Goal: Task Accomplishment & Management: Manage account settings

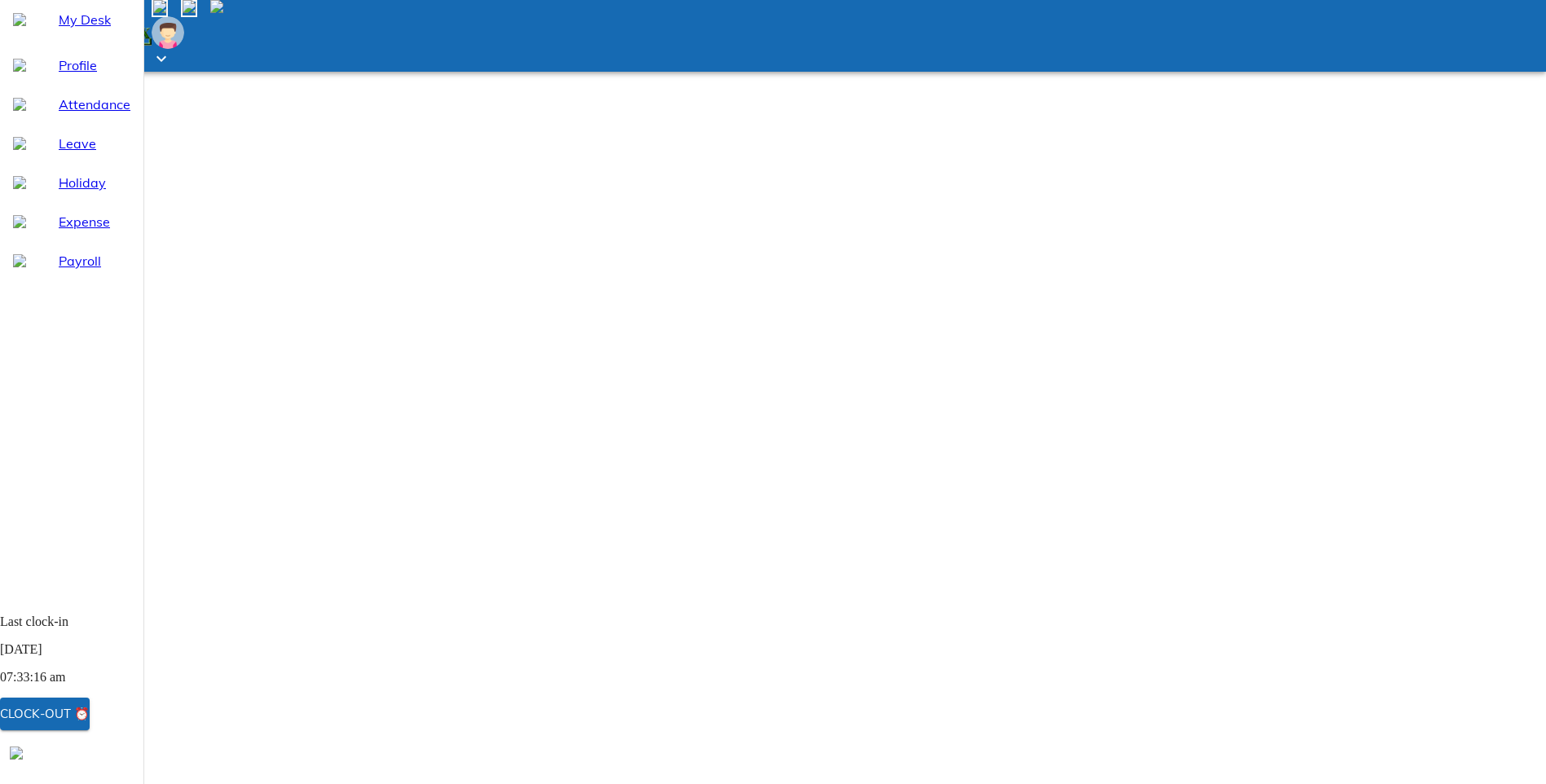
select select "9"
drag, startPoint x: 71, startPoint y: 177, endPoint x: 96, endPoint y: 193, distance: 29.7
click at [71, 153] on span "Leave" at bounding box center [94, 143] width 71 height 19
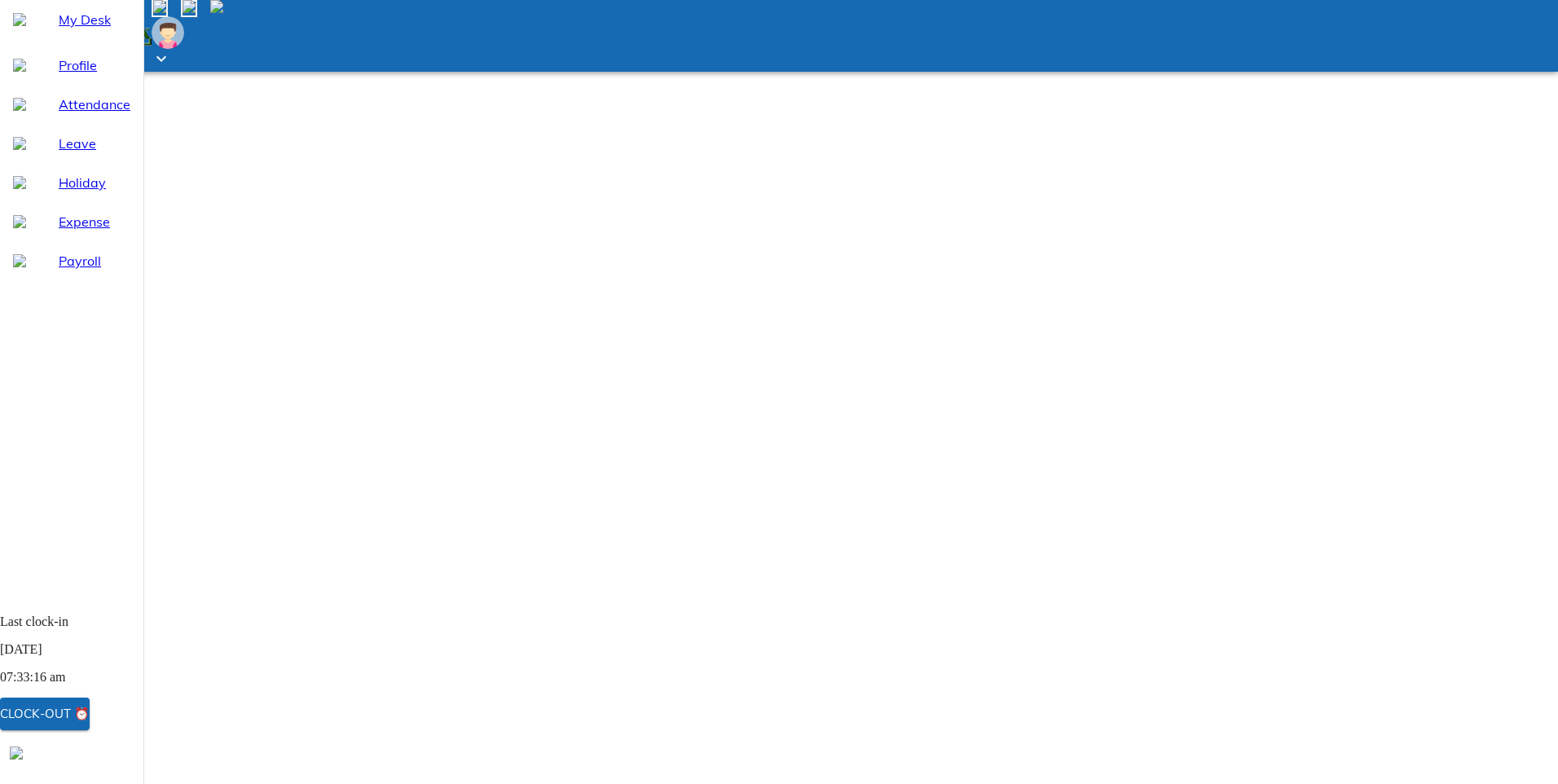
select select "9"
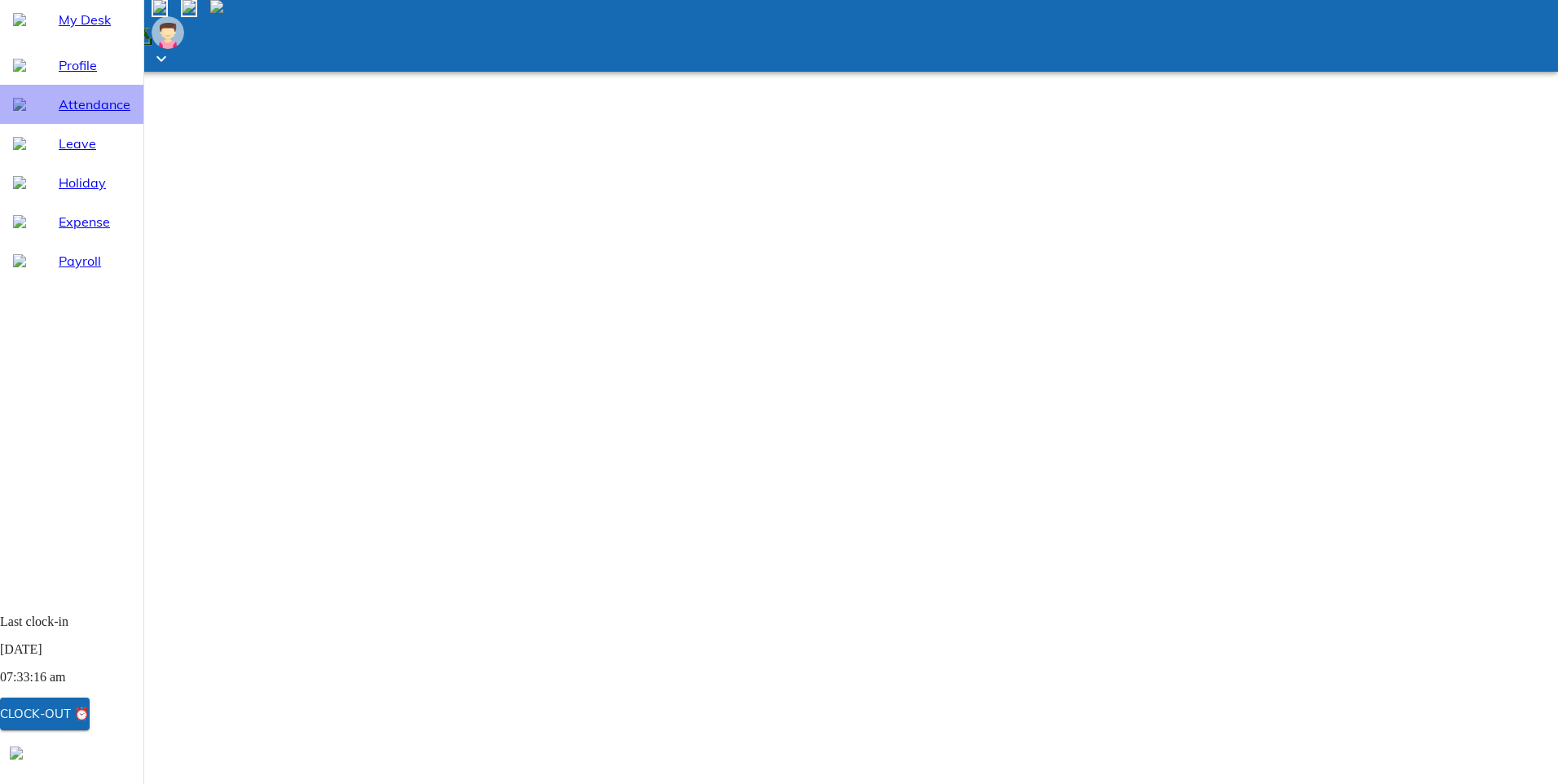
click at [83, 114] on span "Attendance" at bounding box center [94, 104] width 71 height 19
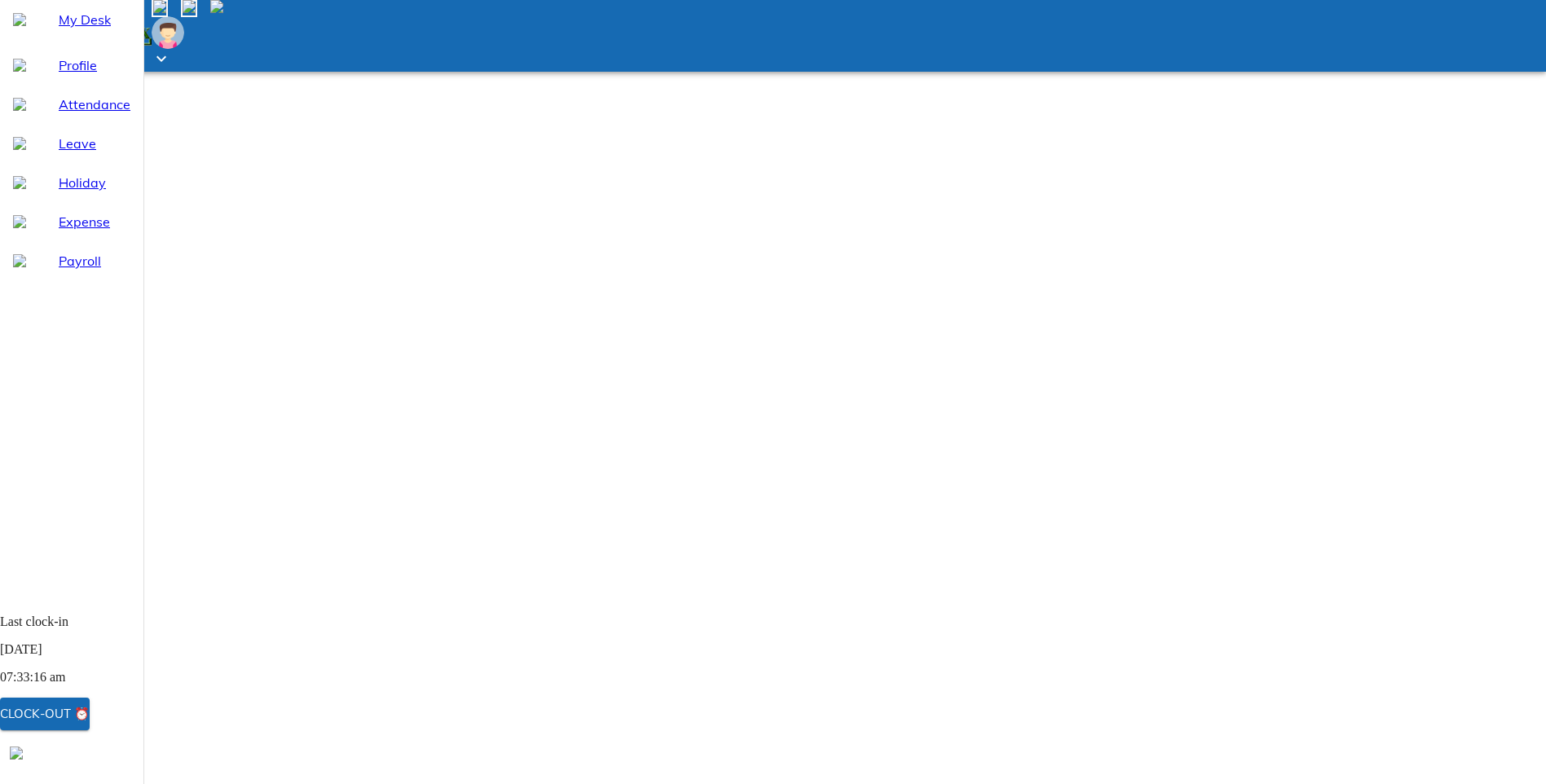
select select "9"
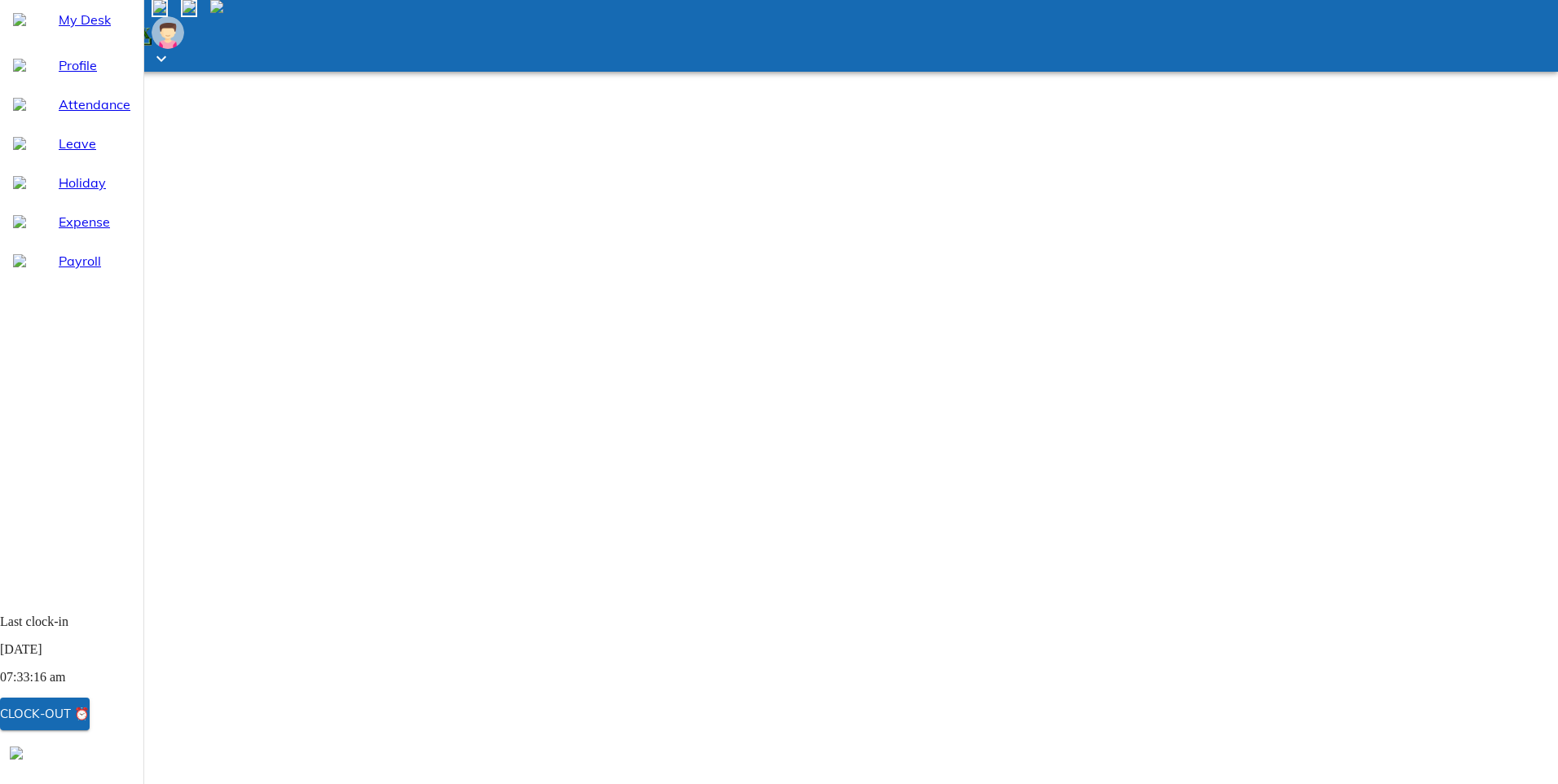
select select "9"
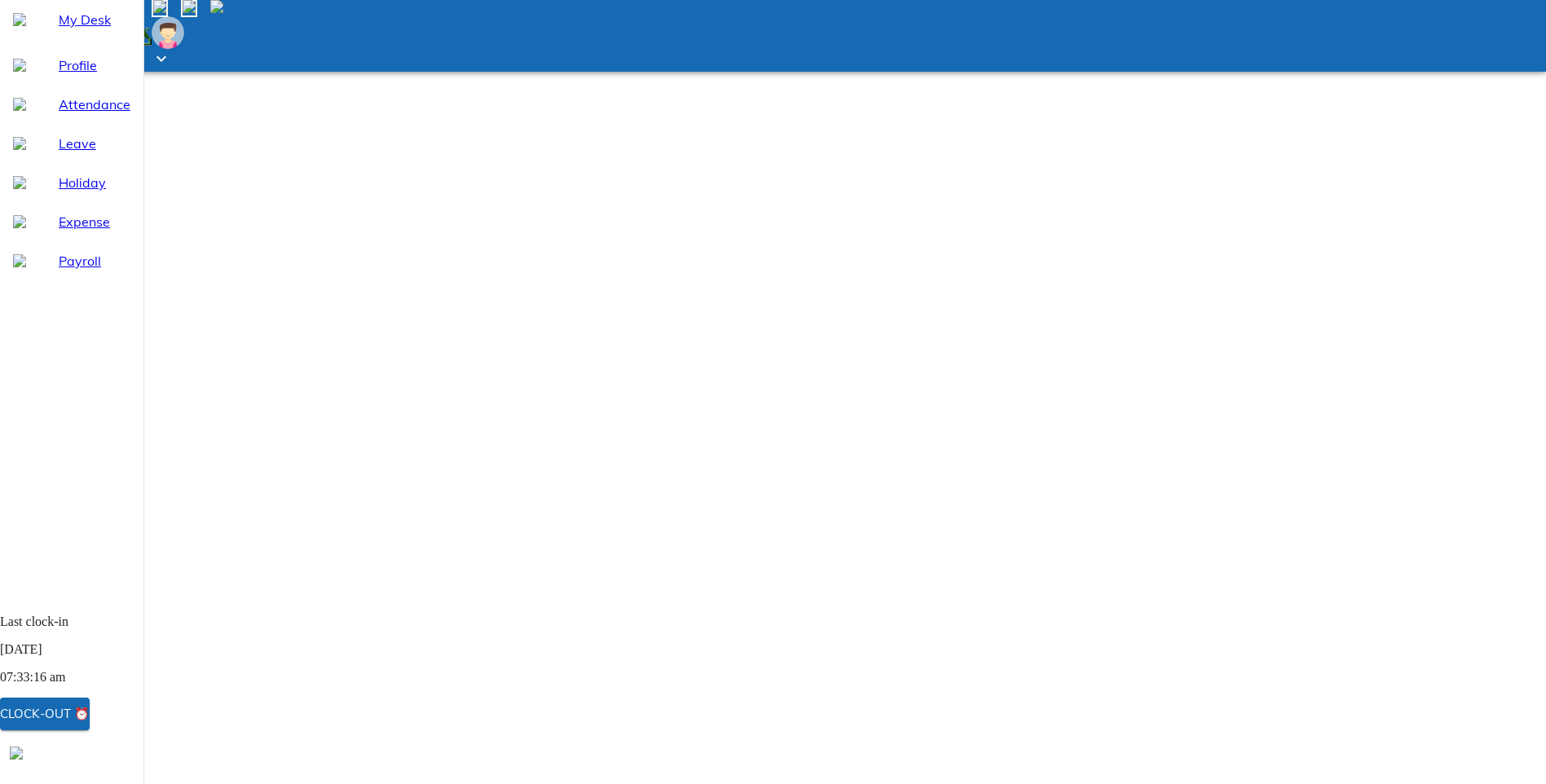
click at [58, 153] on span "Leave" at bounding box center [94, 143] width 71 height 19
select select "9"
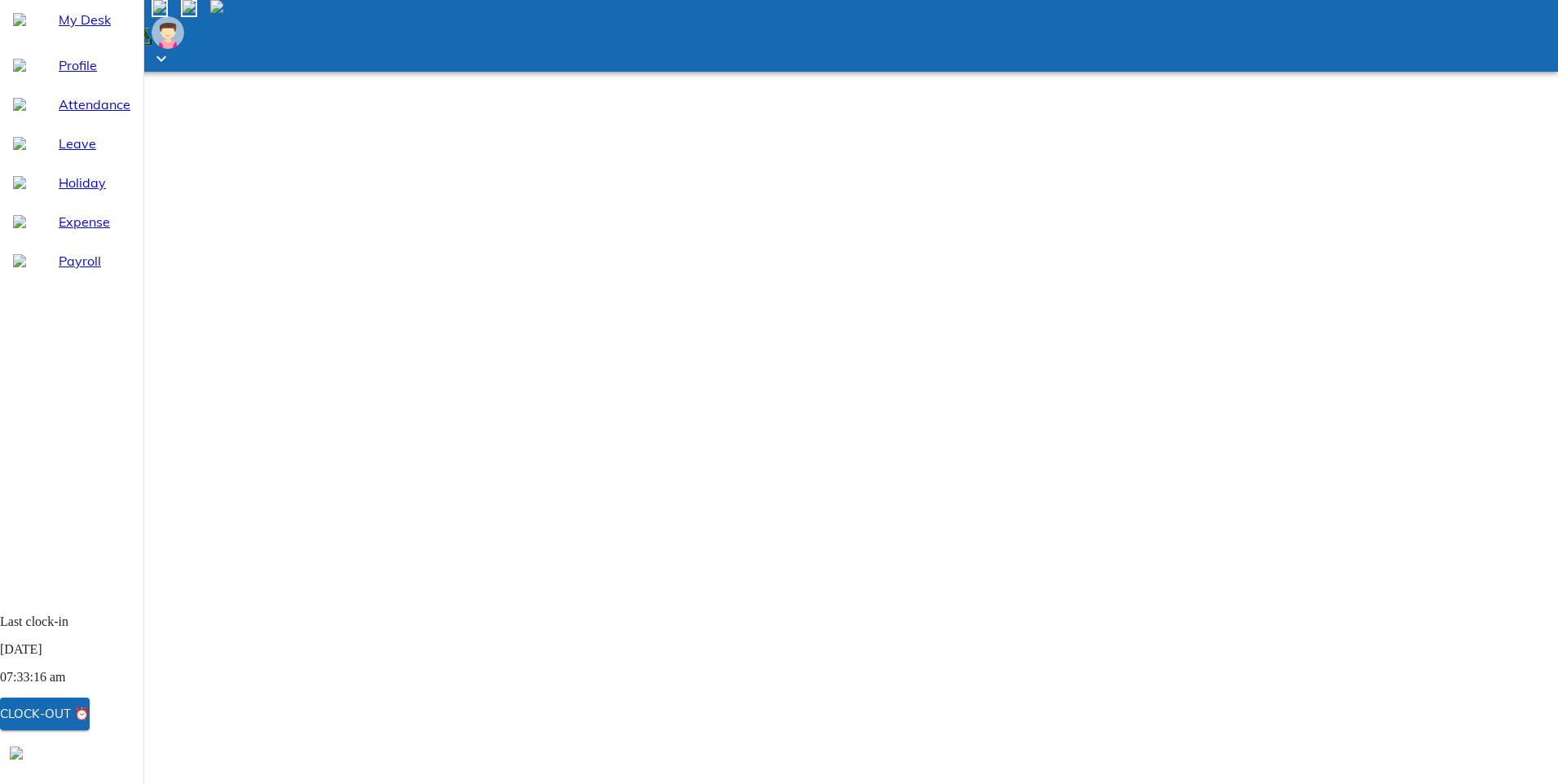
click at [70, 193] on span "Holiday" at bounding box center [94, 182] width 71 height 19
click at [70, 124] on div "Attendance" at bounding box center [71, 104] width 144 height 39
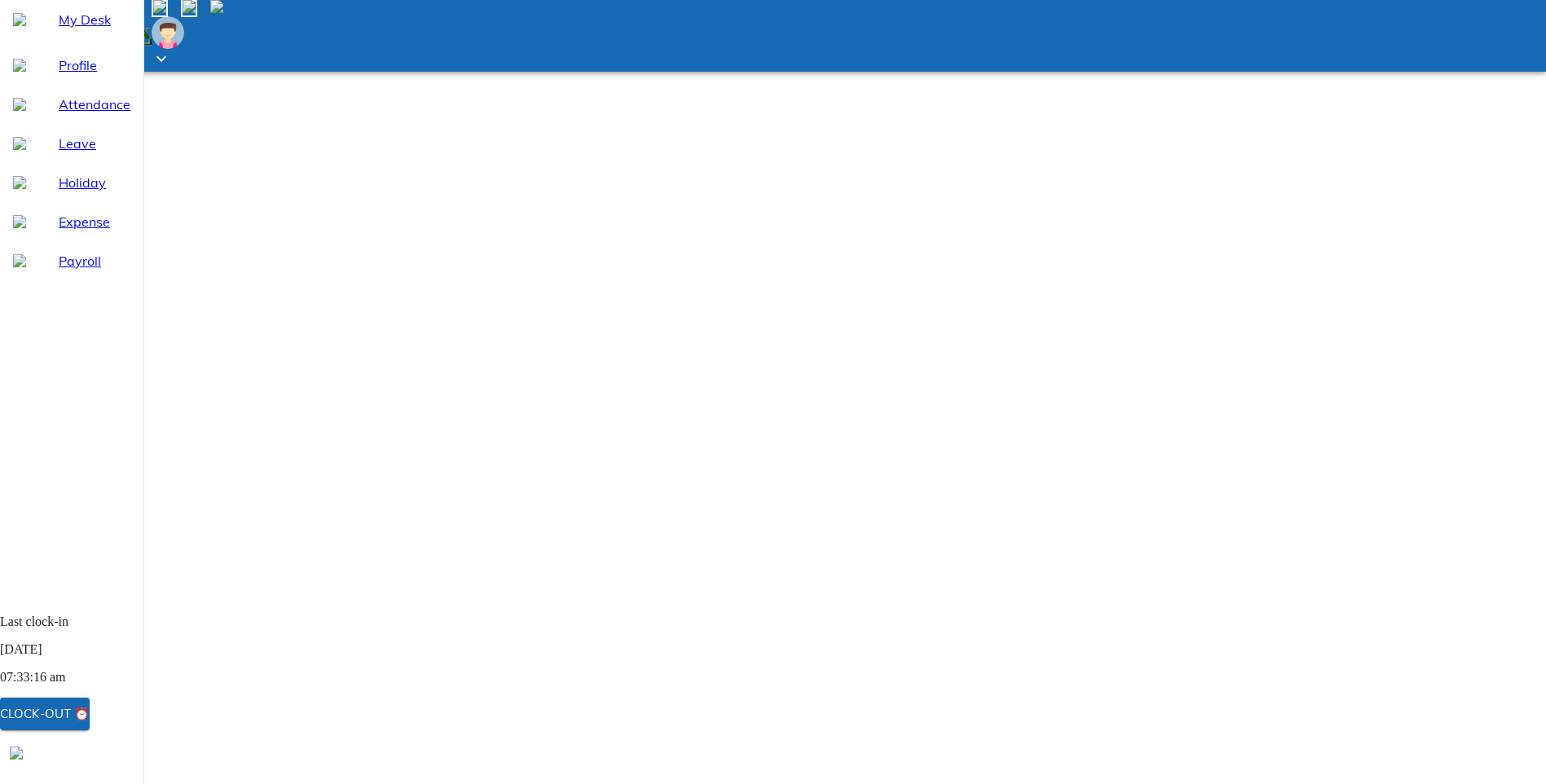
select select "9"
click at [58, 153] on span "Leave" at bounding box center [94, 143] width 71 height 19
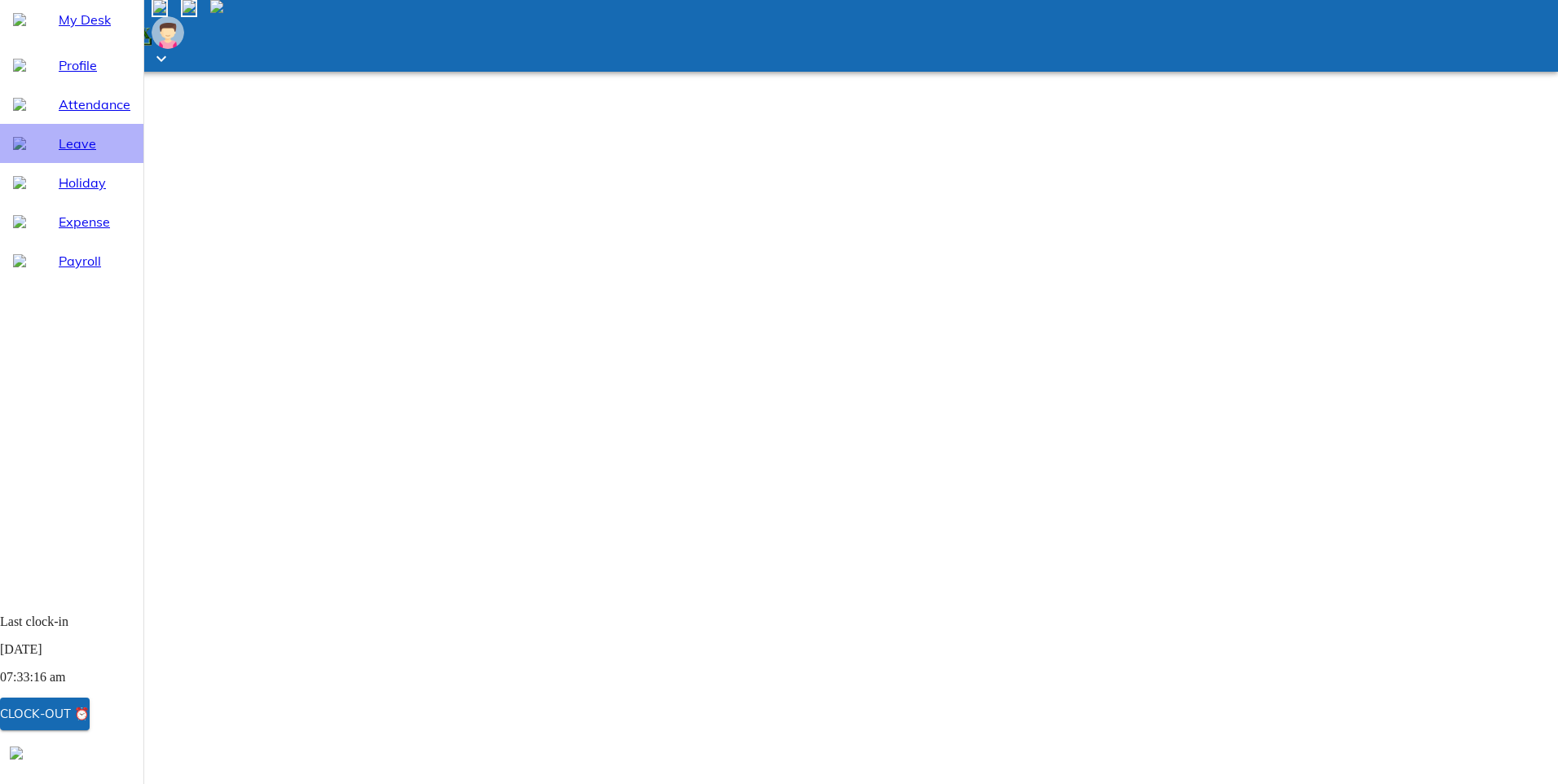
select select "9"
click at [69, 114] on span "Attendance" at bounding box center [94, 104] width 71 height 19
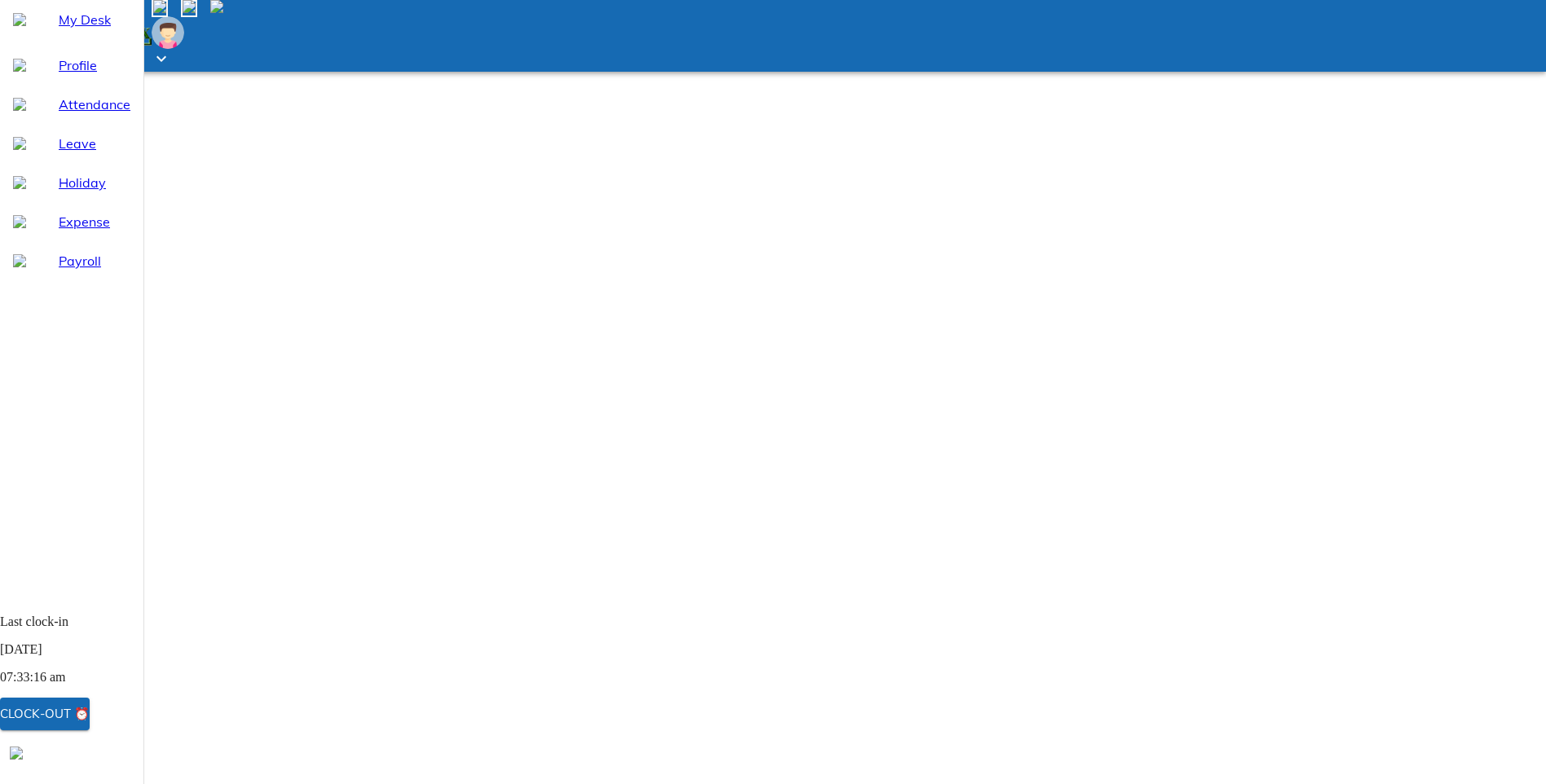
select select "9"
click at [58, 153] on span "Leave" at bounding box center [94, 143] width 71 height 19
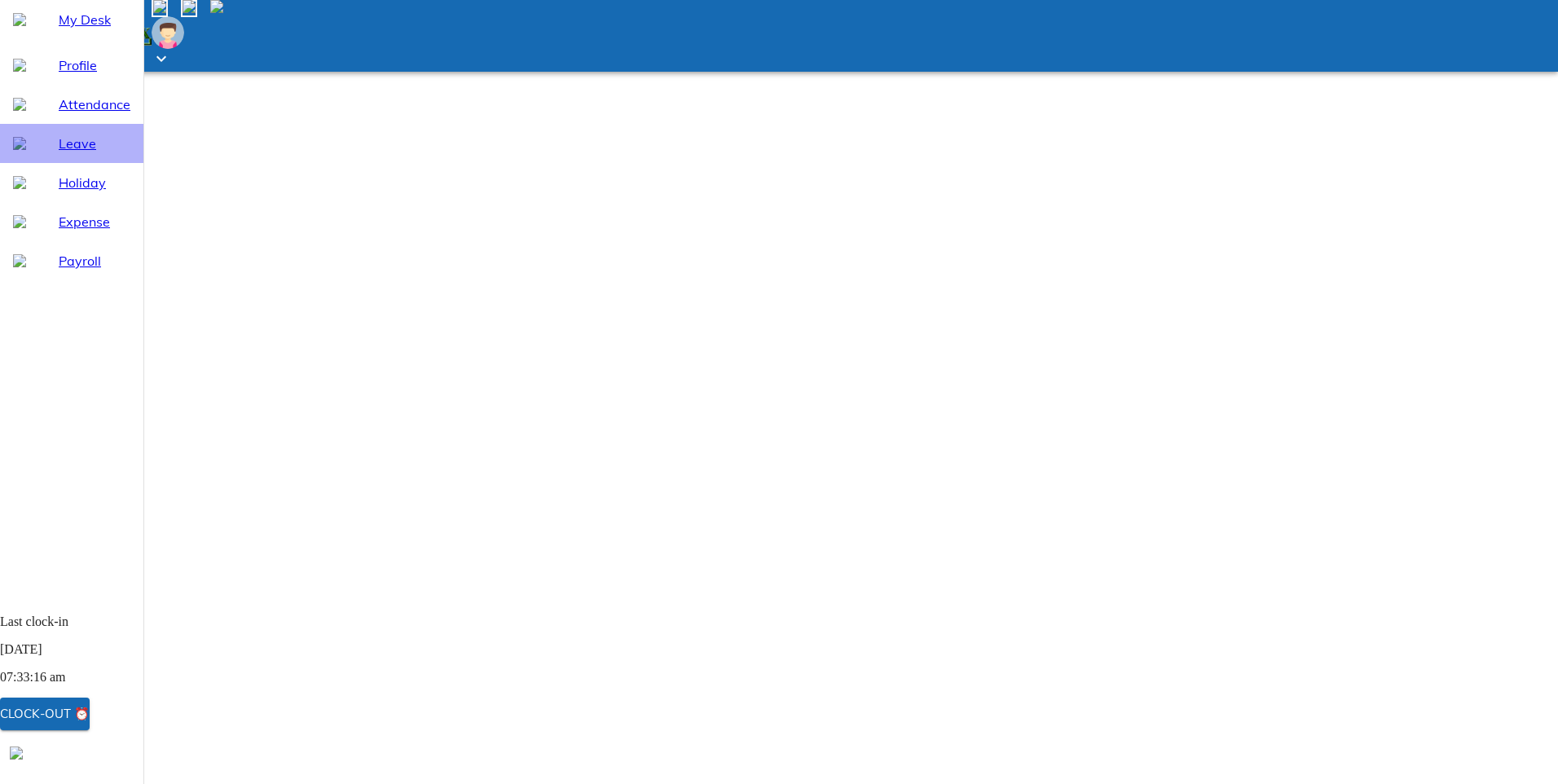
select select "9"
click at [560, 711] on html "Going mobile and on the go? Get our dedicated app! My Desk Profile Attendance L…" at bounding box center [779, 618] width 1558 height 1235
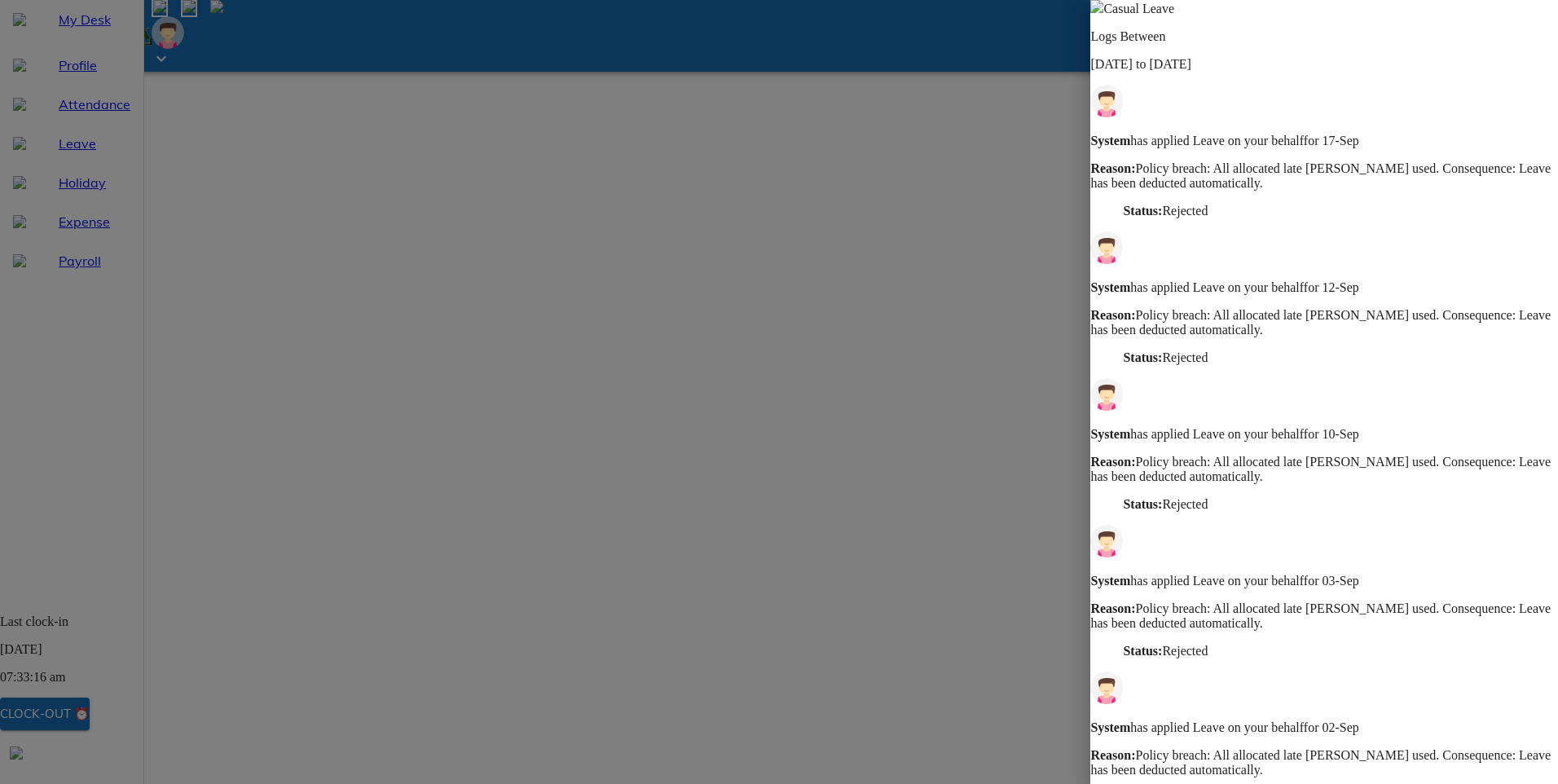
click at [1103, 13] on img at bounding box center [1096, 6] width 13 height 13
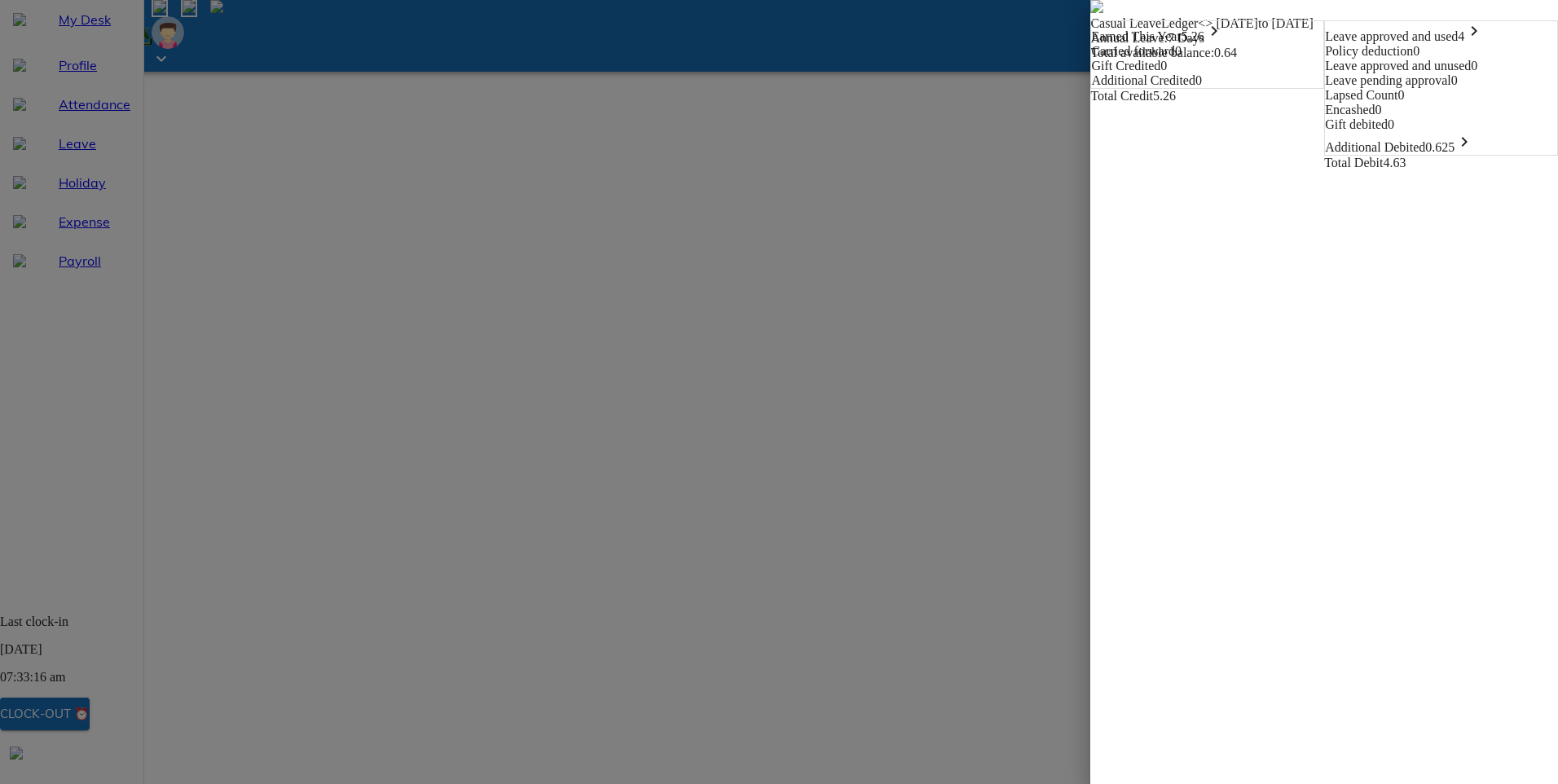
click at [1090, 13] on img at bounding box center [1096, 6] width 13 height 13
